Goal: Information Seeking & Learning: Check status

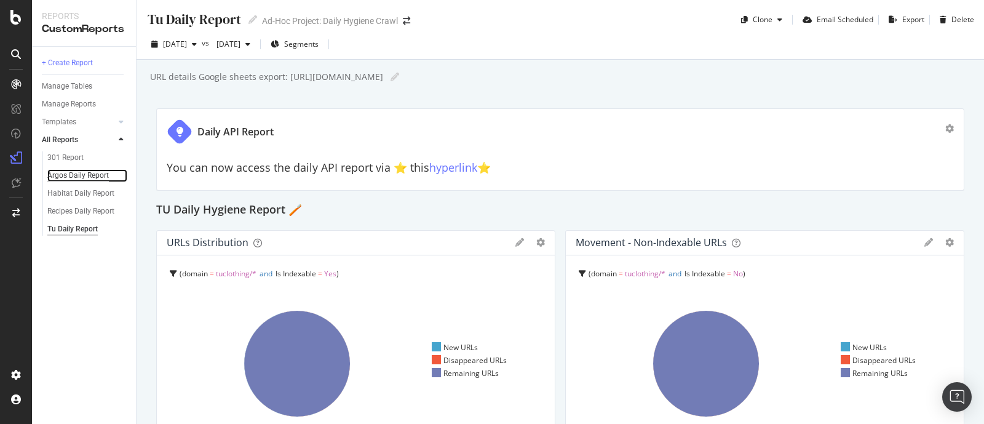
click at [74, 173] on div "Argos Daily Report" at bounding box center [78, 175] width 62 height 13
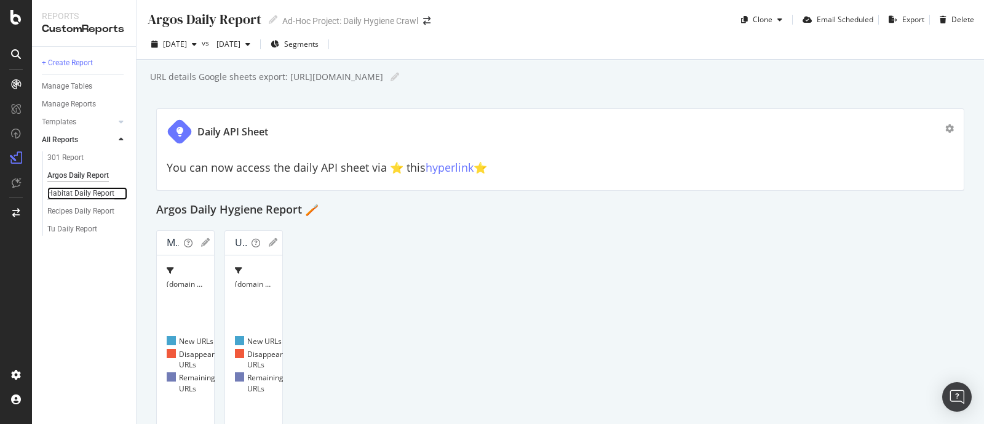
click at [67, 195] on div "Habitat Daily Report" at bounding box center [80, 193] width 67 height 13
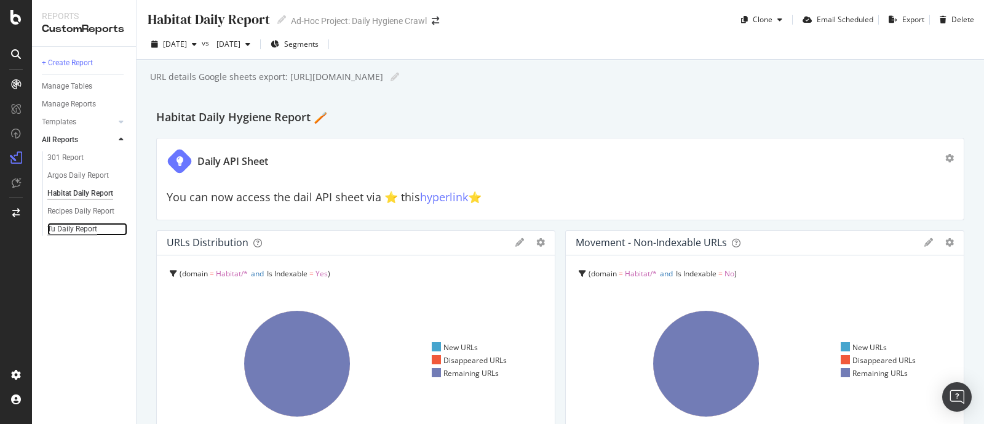
click at [77, 227] on div "Tu Daily Report" at bounding box center [72, 229] width 50 height 13
